Goal: Find specific page/section: Find specific page/section

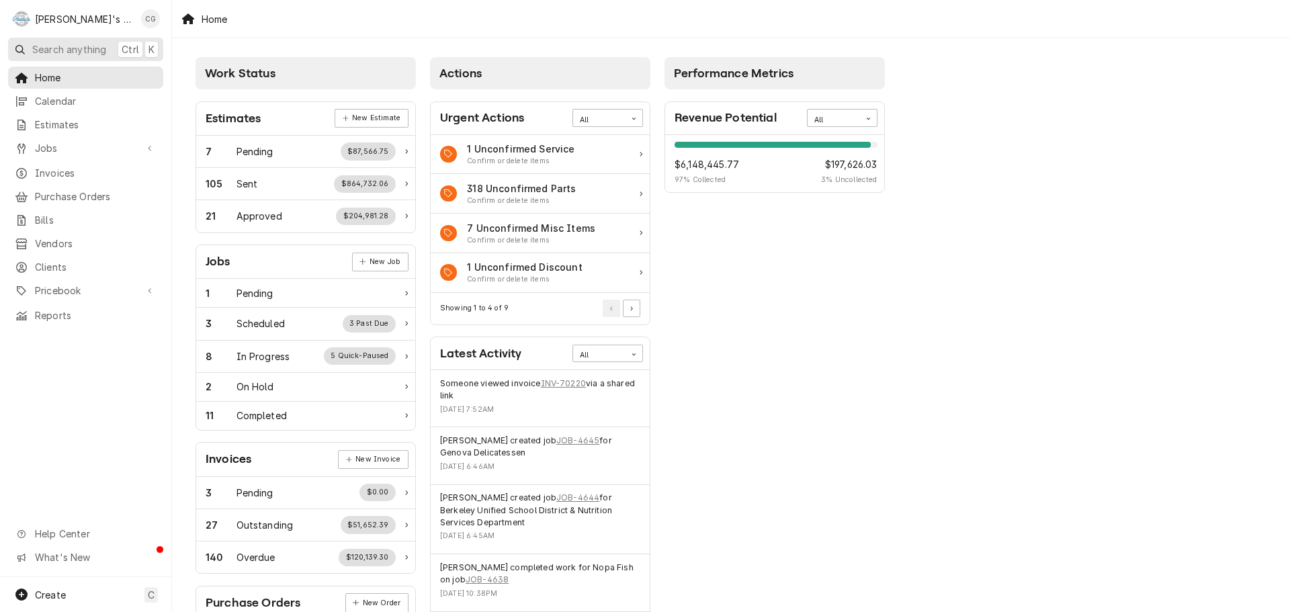
click at [101, 49] on span "Search anything" at bounding box center [69, 49] width 74 height 14
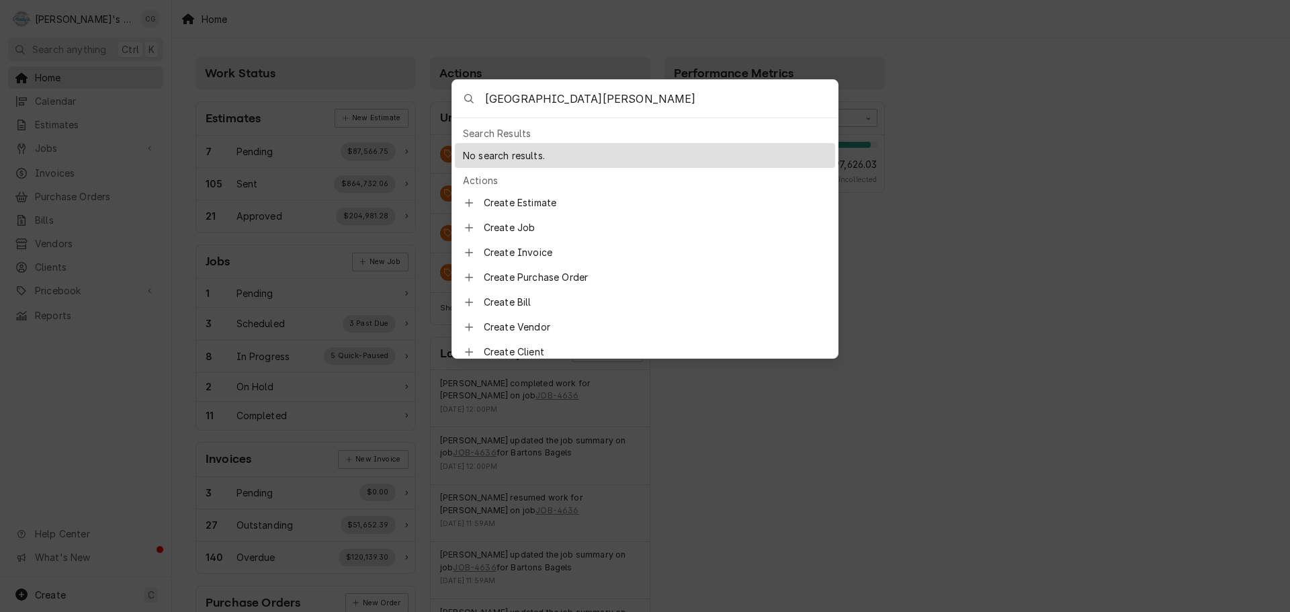
click at [493, 97] on input "st francis high school" at bounding box center [661, 99] width 353 height 38
type input "st. francis high school"
drag, startPoint x: 610, startPoint y: 100, endPoint x: 462, endPoint y: 100, distance: 147.8
click at [462, 100] on div "st. francis high school" at bounding box center [645, 99] width 386 height 38
click at [507, 101] on input "Global Command Menu" at bounding box center [661, 99] width 353 height 38
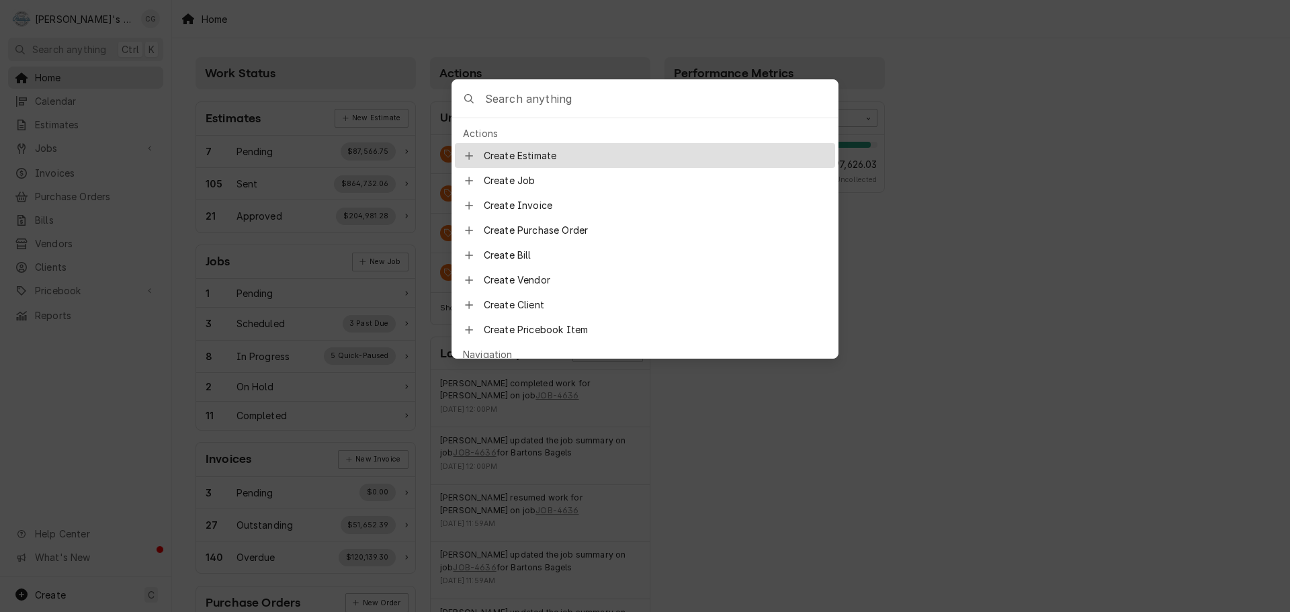
paste input "1885 Miramonte Ave, Mountain View, CA"
type input "1885 Miramonte Ave, Mountain View, CA"
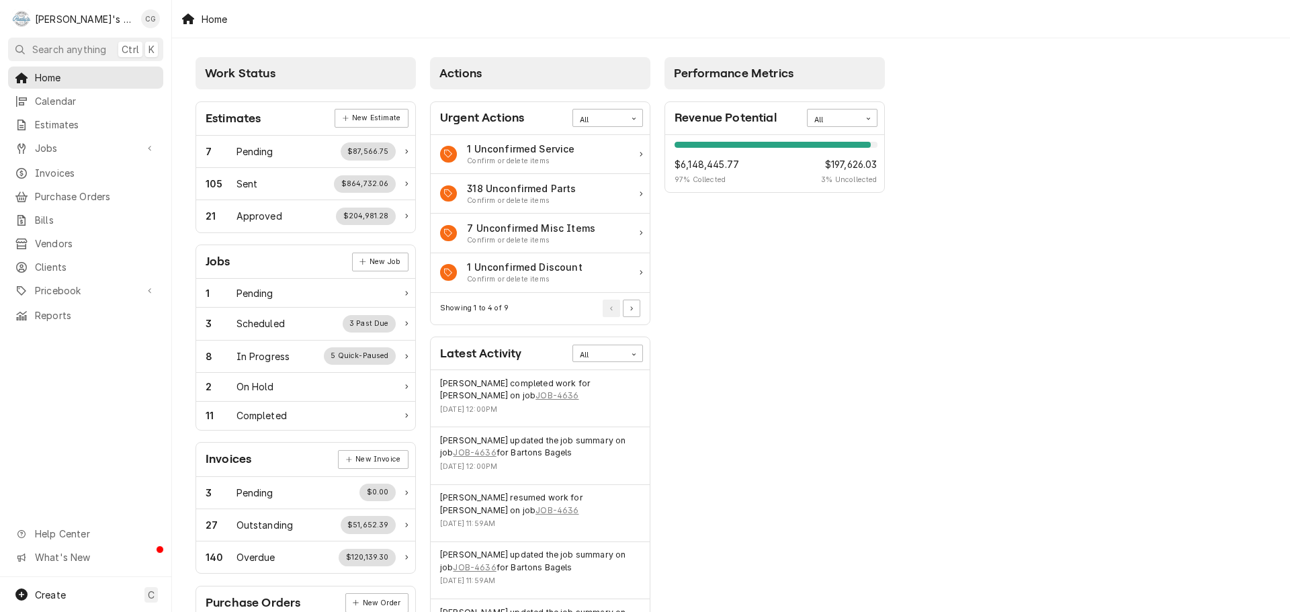
drag, startPoint x: 947, startPoint y: 363, endPoint x: 866, endPoint y: 234, distance: 152.2
click at [947, 362] on body "R Rudy's Commercial Refrigeration CG Search anything Ctrl K Home Calendar Estim…" at bounding box center [645, 306] width 1290 height 612
drag, startPoint x: 99, startPoint y: 51, endPoint x: 110, endPoint y: 49, distance: 11.6
click at [106, 50] on span "Search anything" at bounding box center [69, 49] width 74 height 14
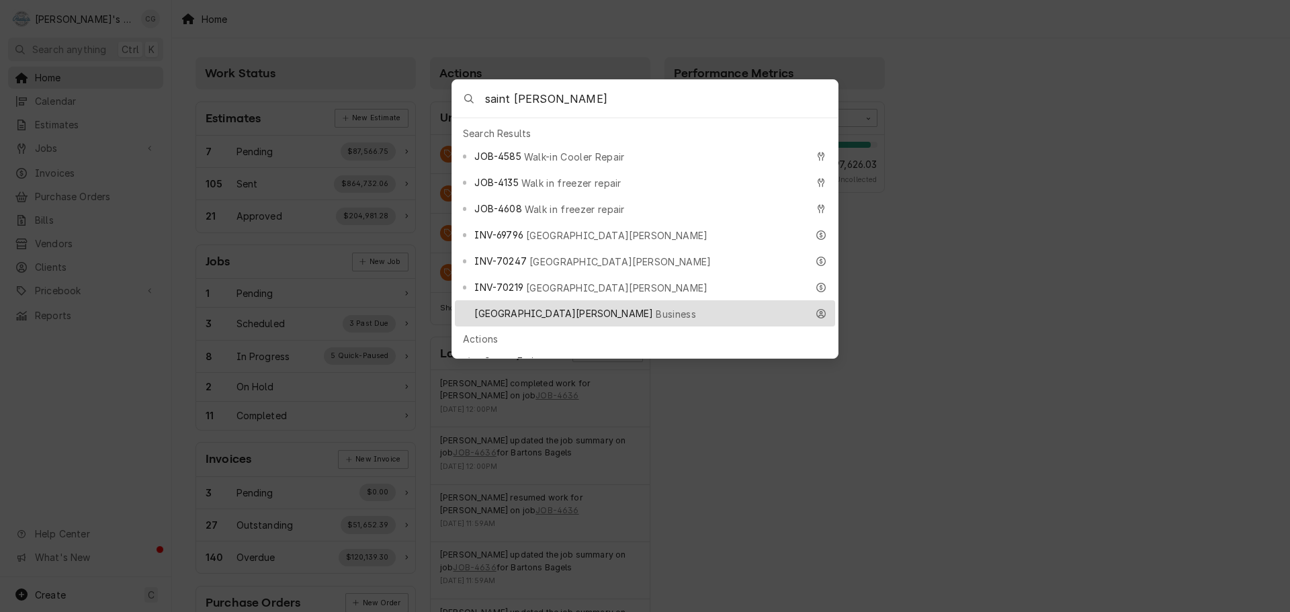
type input "saint francis"
click at [549, 306] on span "[GEOGRAPHIC_DATA][PERSON_NAME]" at bounding box center [563, 313] width 179 height 14
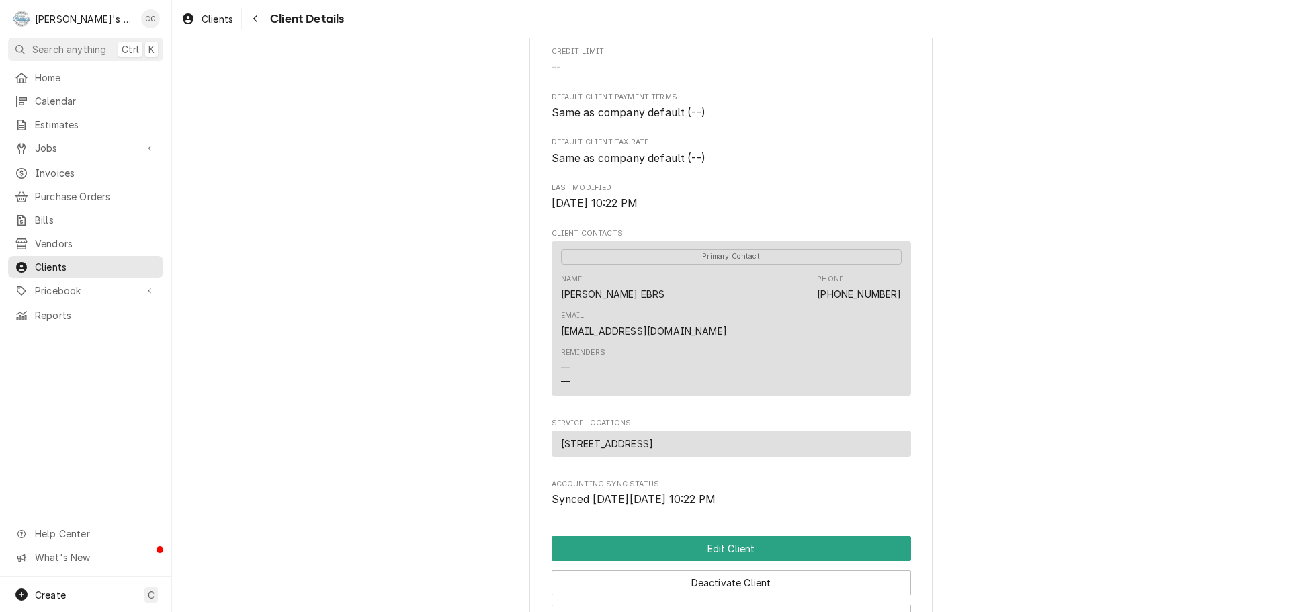
scroll to position [269, 0]
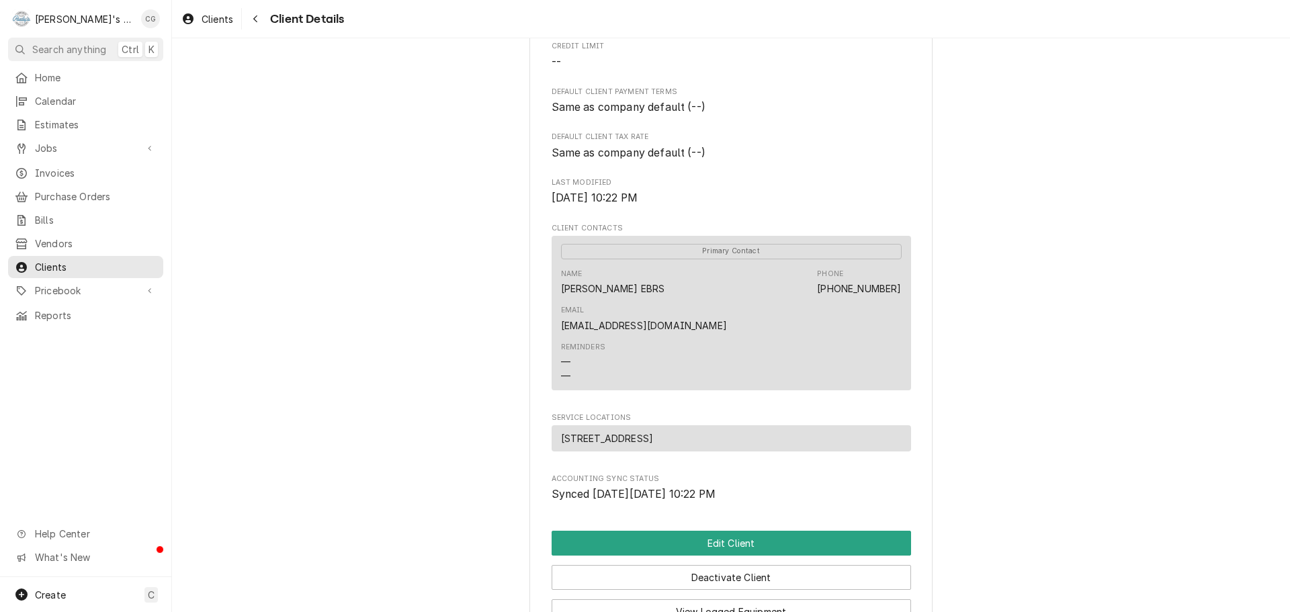
click at [1081, 377] on div "[GEOGRAPHIC_DATA][PERSON_NAME] Client Type Business Industry Type Commercial Bi…" at bounding box center [731, 246] width 1118 height 952
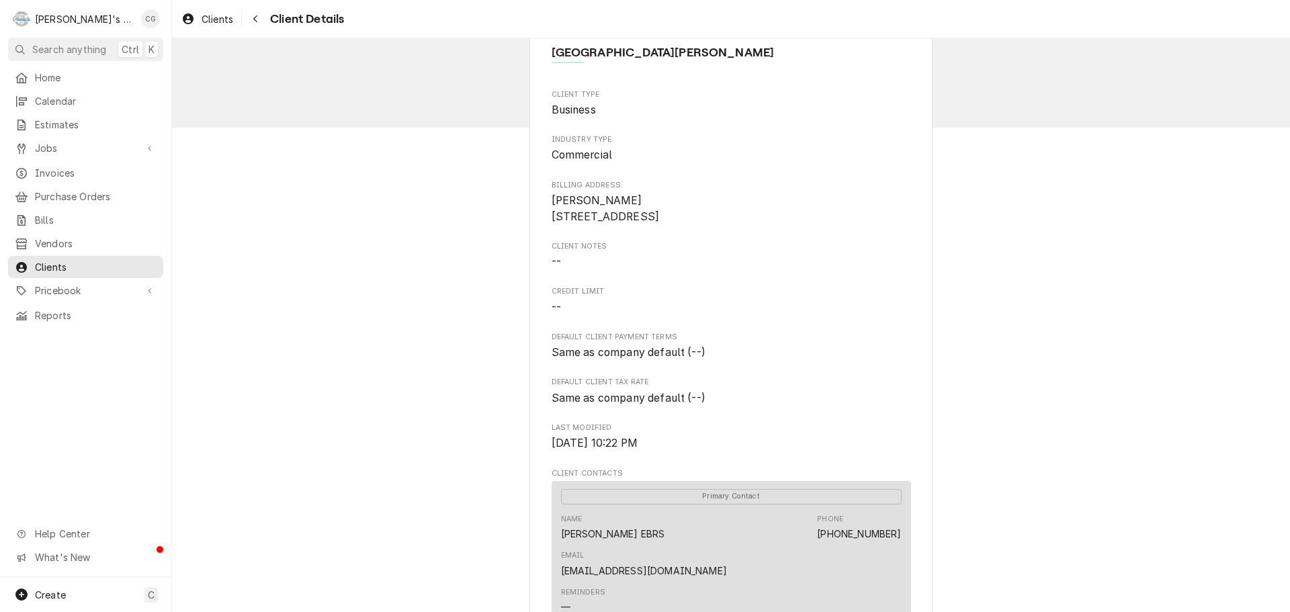
scroll to position [0, 0]
